Goal: Task Accomplishment & Management: Manage account settings

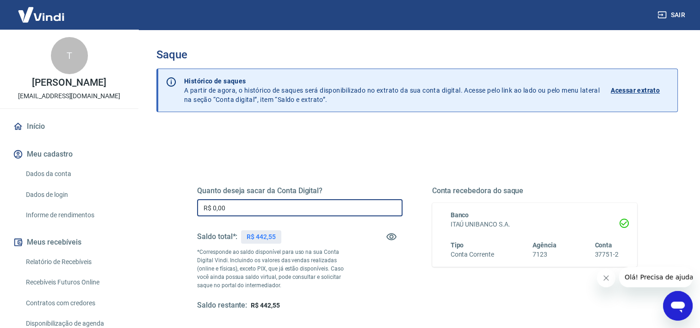
click at [275, 203] on input "R$ 0,00" at bounding box center [300, 207] width 206 height 17
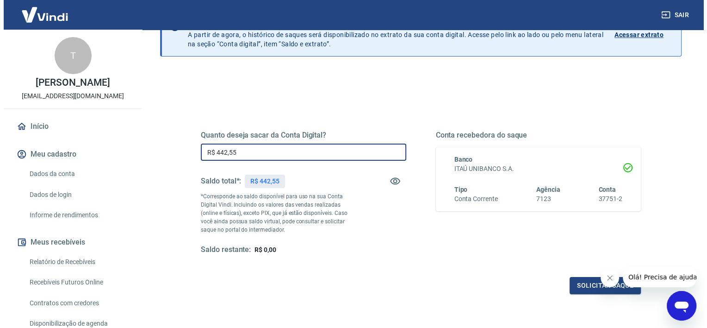
scroll to position [130, 0]
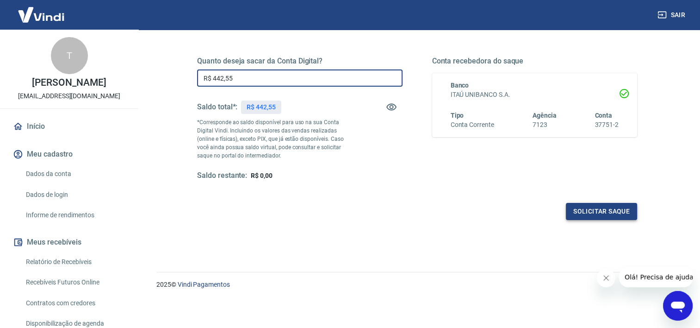
type input "R$ 442,55"
click at [589, 210] on button "Solicitar saque" at bounding box center [601, 211] width 71 height 17
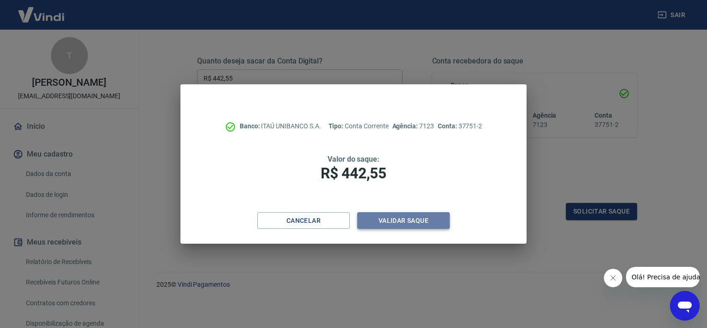
click at [422, 216] on button "Validar saque" at bounding box center [403, 220] width 93 height 17
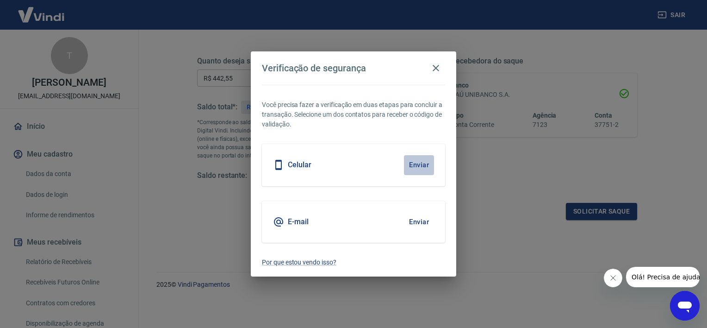
click at [419, 161] on button "Enviar" at bounding box center [419, 164] width 30 height 19
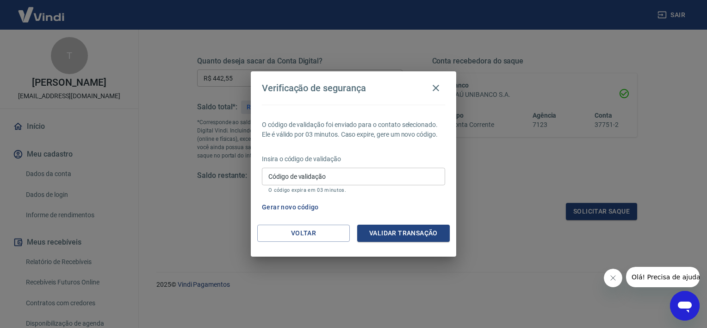
click at [350, 174] on input "Código de validação" at bounding box center [353, 176] width 183 height 17
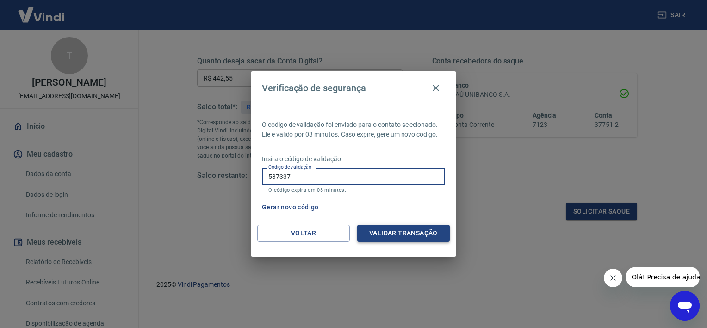
type input "587337"
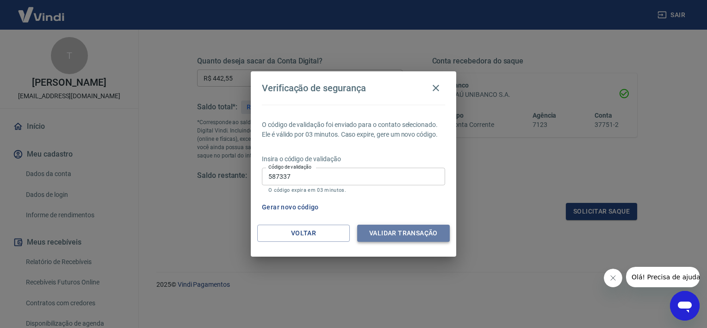
click at [387, 235] on button "Validar transação" at bounding box center [403, 233] width 93 height 17
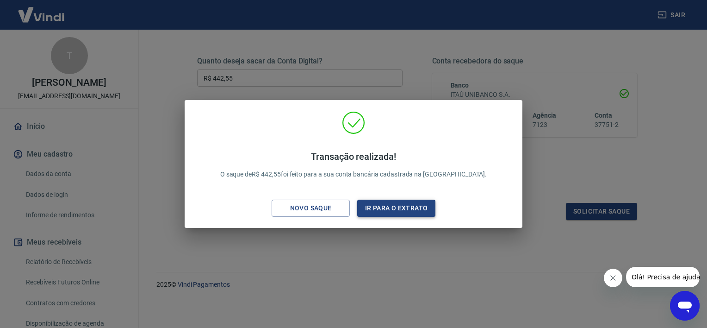
click at [393, 205] on button "Ir para o extrato" at bounding box center [396, 208] width 78 height 17
